Goal: Task Accomplishment & Management: Use online tool/utility

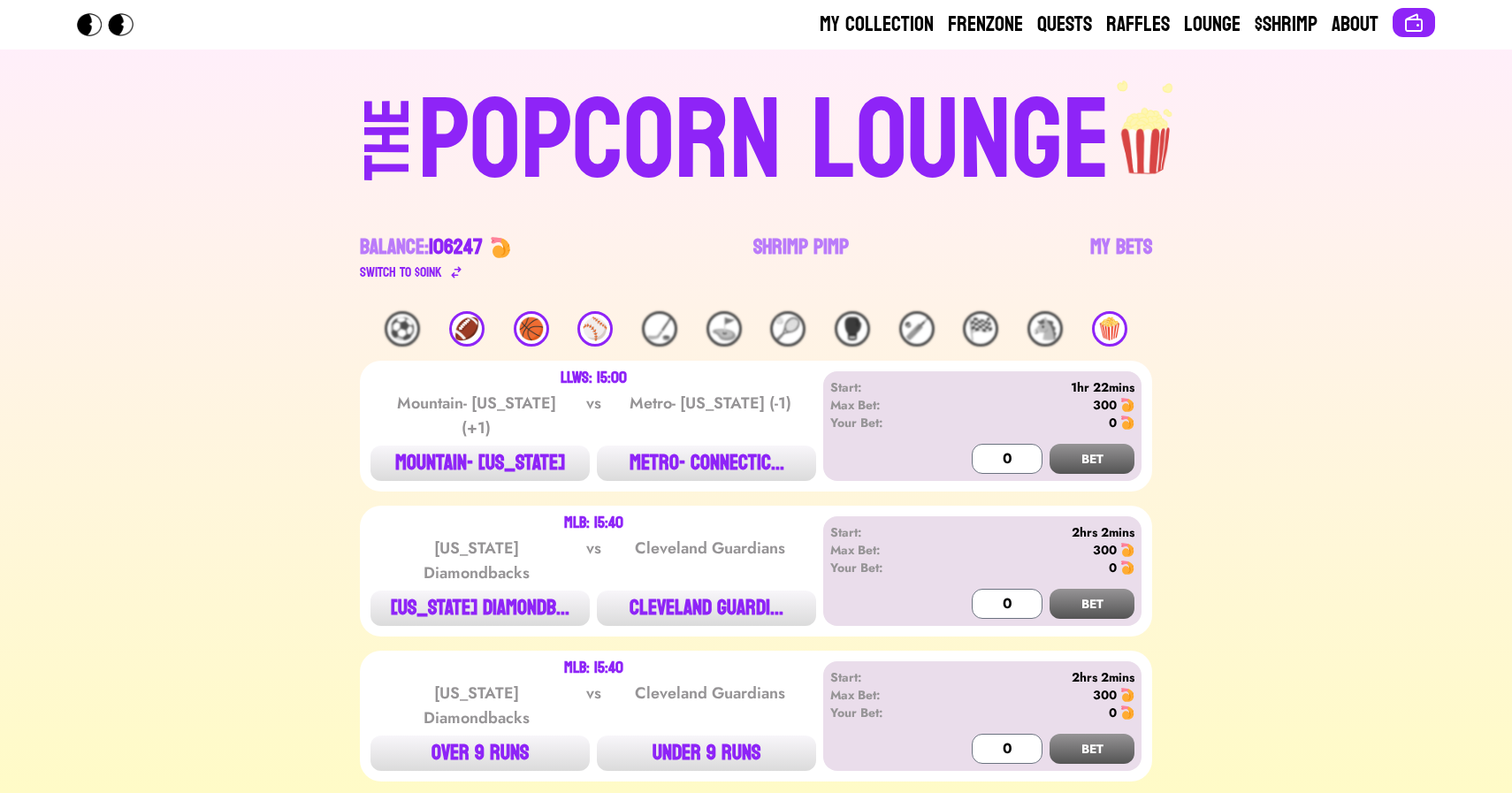
click at [502, 247] on img at bounding box center [501, 248] width 22 height 22
click at [445, 270] on div "Switch to $ OINK" at bounding box center [435, 272] width 151 height 22
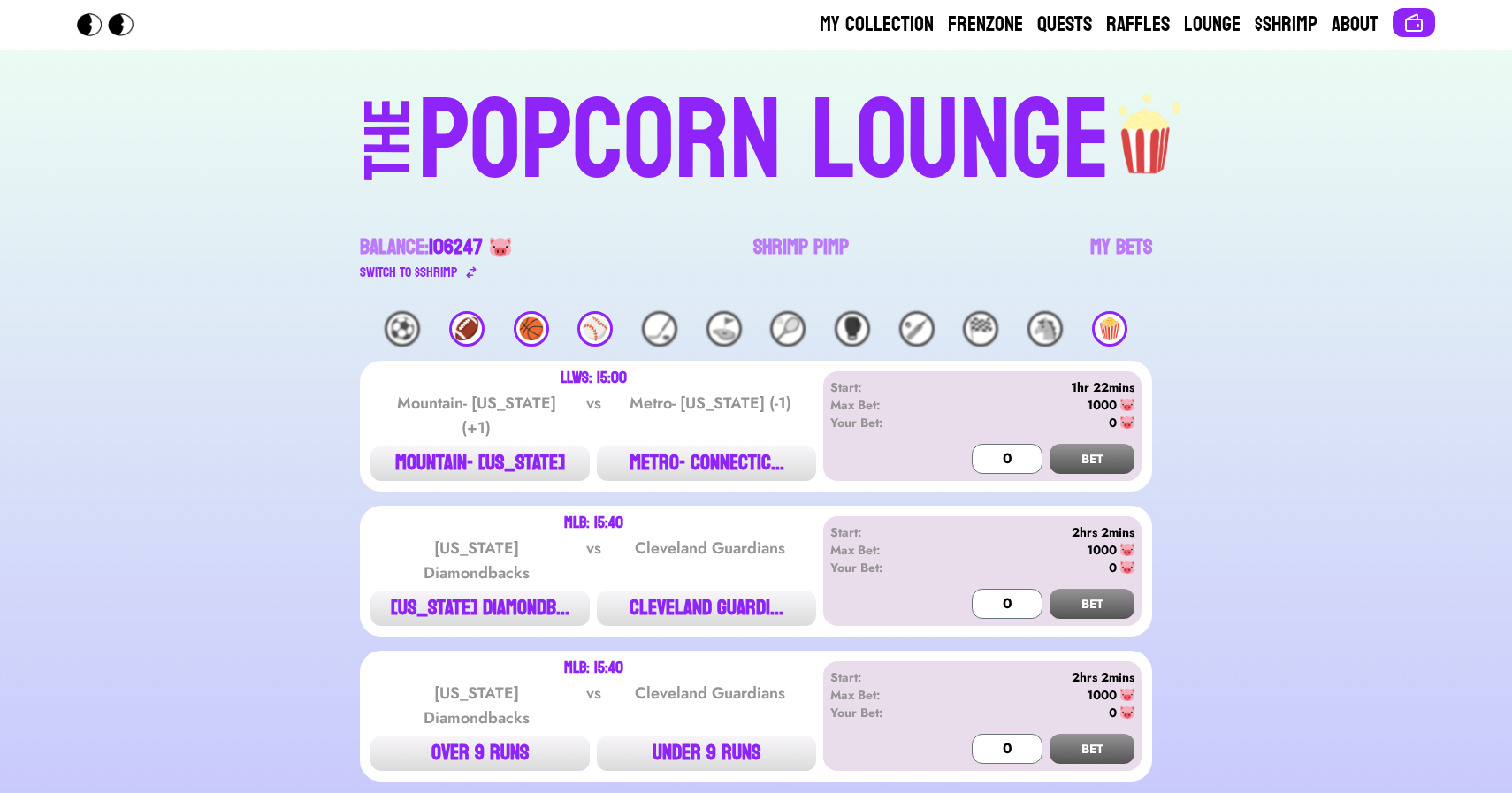
click at [445, 270] on div "Switch to $ SHRIMP" at bounding box center [408, 272] width 98 height 22
